Goal: Information Seeking & Learning: Learn about a topic

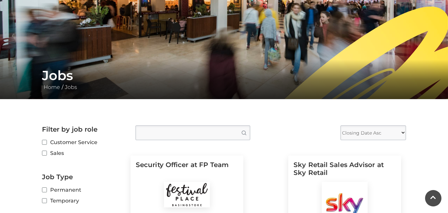
scroll to position [72, 0]
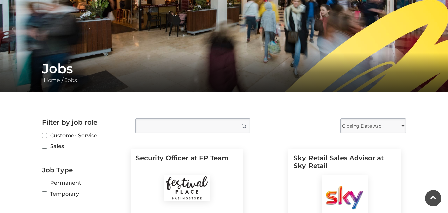
click at [185, 131] on input "Type job position" at bounding box center [193, 125] width 115 height 15
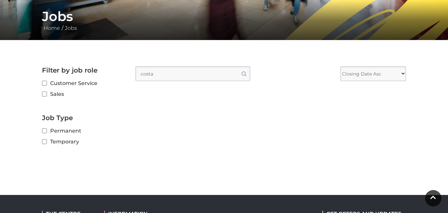
scroll to position [124, 0]
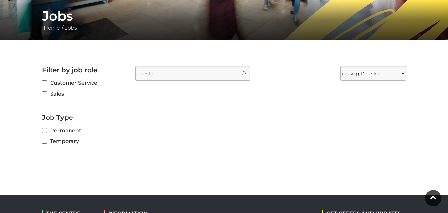
type input "costa"
click at [237, 66] on button "Search" at bounding box center [243, 73] width 13 height 14
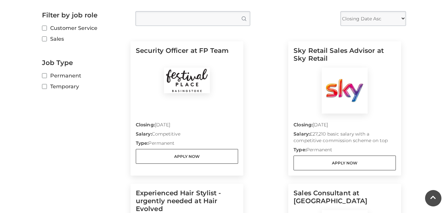
scroll to position [179, 0]
click at [44, 26] on input "Customer Service" at bounding box center [44, 28] width 4 height 4
checkbox input "true"
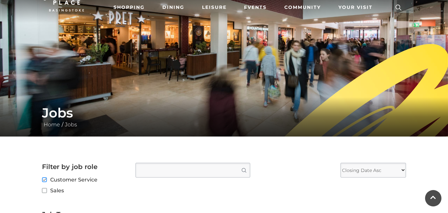
scroll to position [29, 0]
